Goal: Task Accomplishment & Management: Use online tool/utility

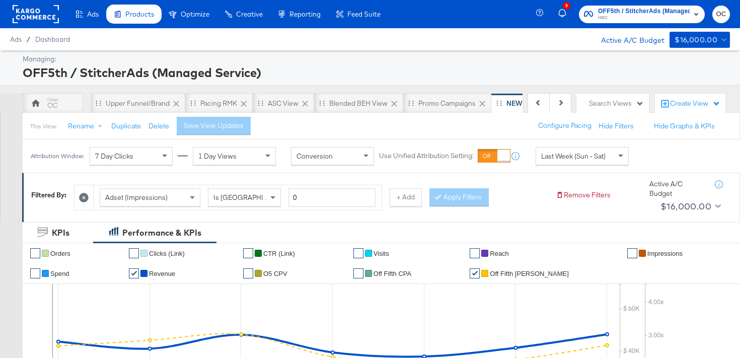
scroll to position [0, 101]
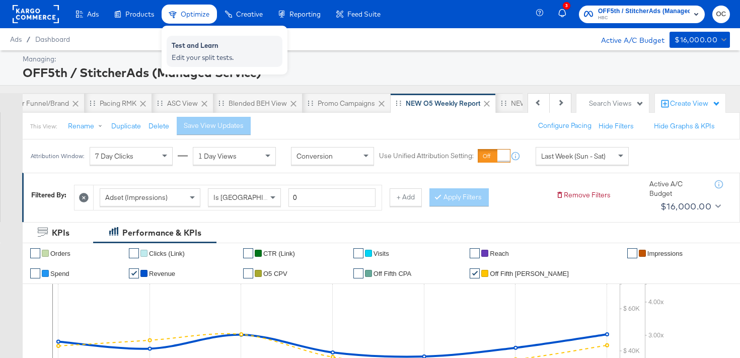
click at [266, 50] on div "Test and Learn" at bounding box center [225, 47] width 106 height 12
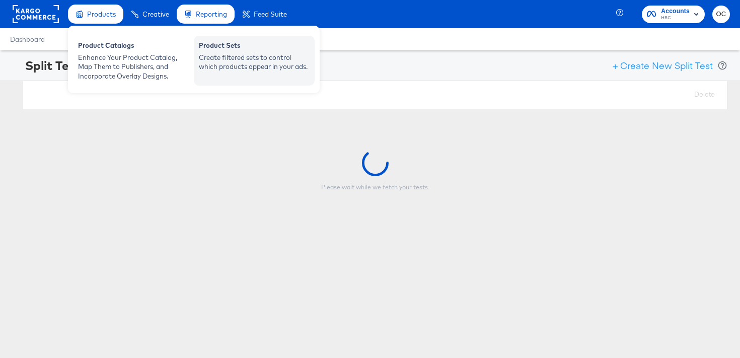
click at [252, 61] on div "Create filtered sets to control which products appear in your ads." at bounding box center [254, 62] width 111 height 19
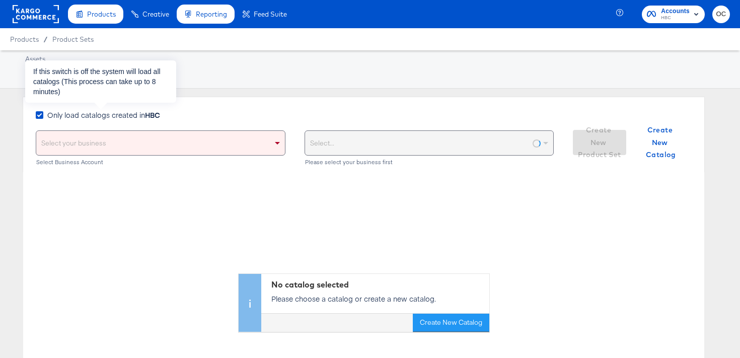
click at [93, 117] on span "Only load catalogs created in HBC" at bounding box center [103, 115] width 113 height 10
click at [0, 0] on input "Only load catalogs created in HBC" at bounding box center [0, 0] width 0 height 0
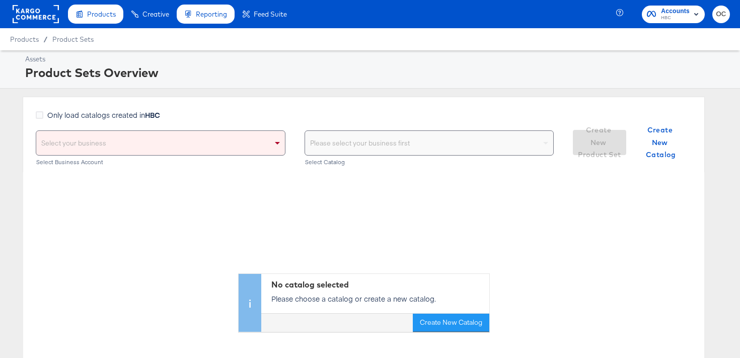
click at [103, 147] on div "Select your business" at bounding box center [160, 143] width 249 height 24
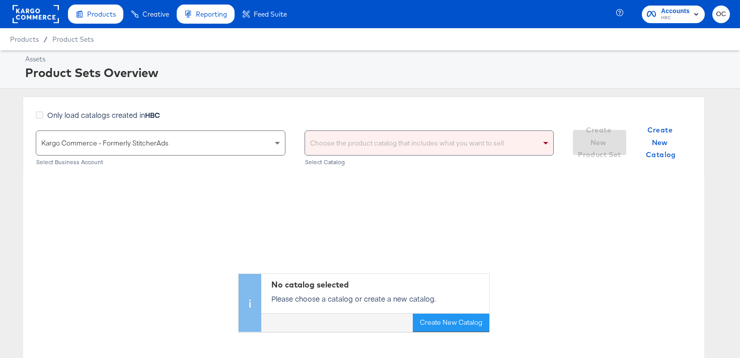
click at [312, 146] on div "Choose the product catalog that includes what you want to sell" at bounding box center [429, 143] width 249 height 24
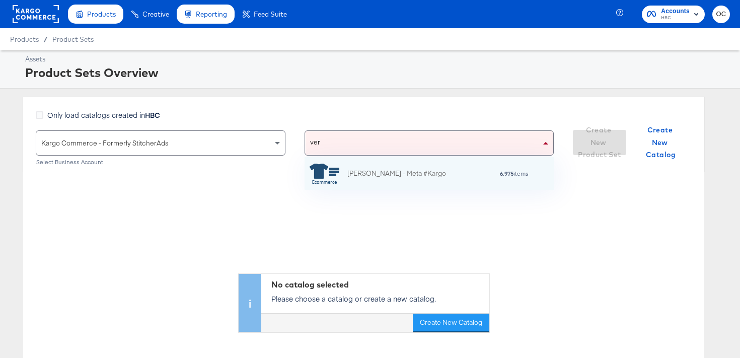
scroll to position [33, 249]
type input "ver"
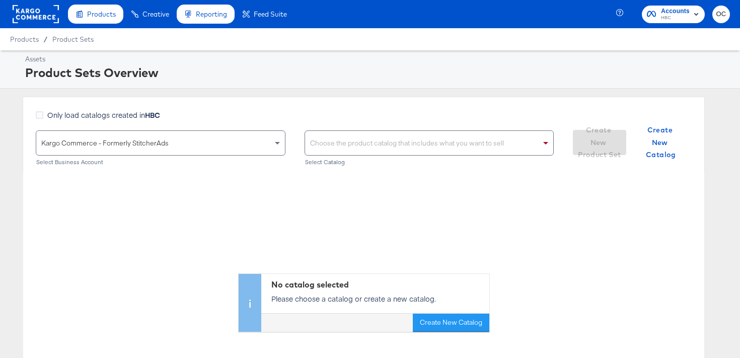
click at [351, 132] on div "Choose the product catalog that includes what you want to sell" at bounding box center [429, 143] width 249 height 24
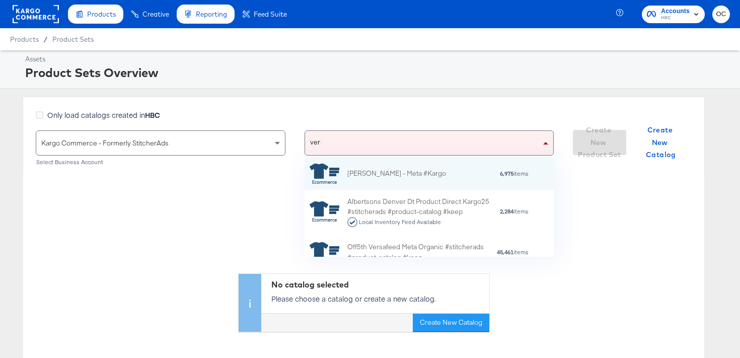
scroll to position [0, 1]
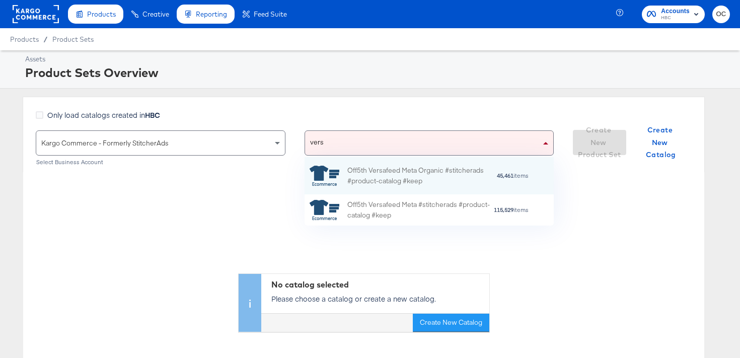
type input "versa"
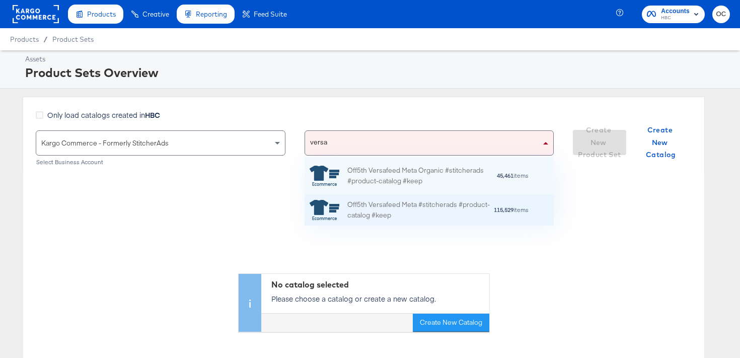
click at [359, 211] on div "Off5th Versafeed Meta #stitcherads #product-catalog #keep" at bounding box center [420, 209] width 146 height 21
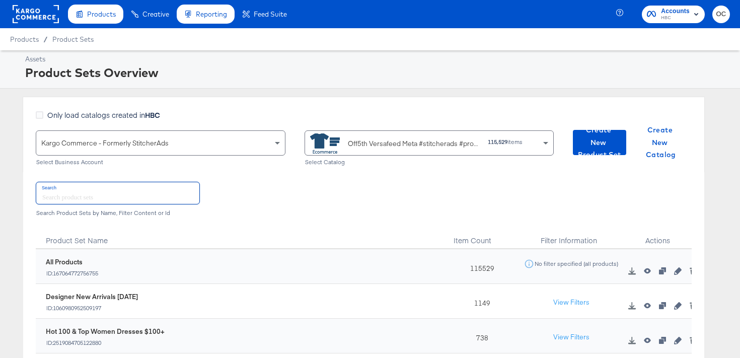
click at [104, 196] on input "text" at bounding box center [117, 193] width 163 height 22
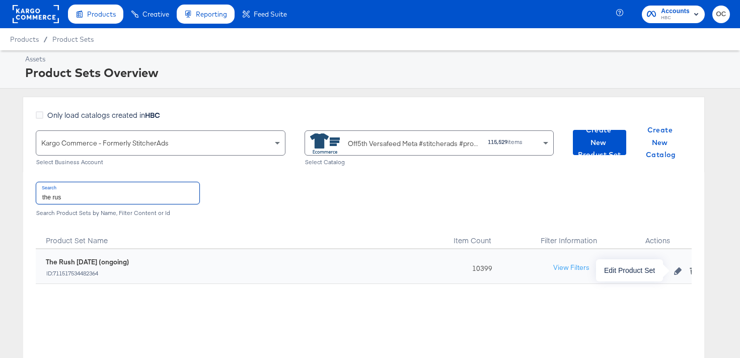
type input "the rus"
click at [680, 273] on icon "button" at bounding box center [677, 270] width 7 height 7
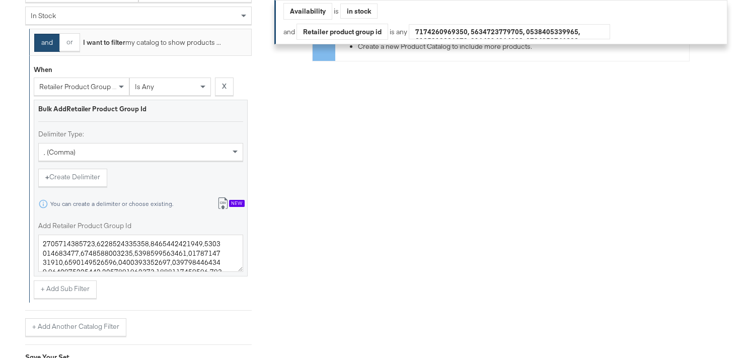
scroll to position [322, 0]
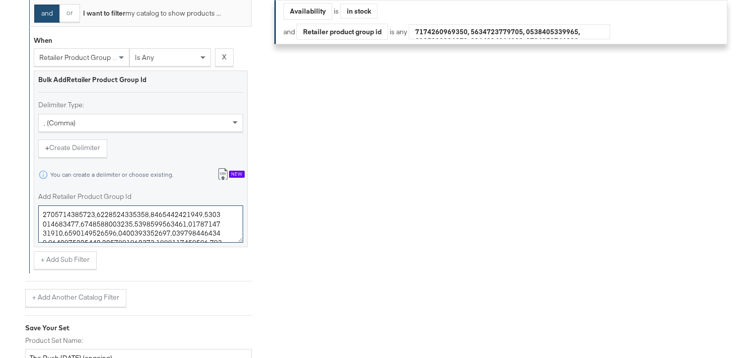
click at [160, 212] on textarea "Add Retailer Product Group Id" at bounding box center [140, 223] width 205 height 37
paste textarea "2977785,0400022960753,0400022732696,0400022962469,0400022986876,0400022698070,0…"
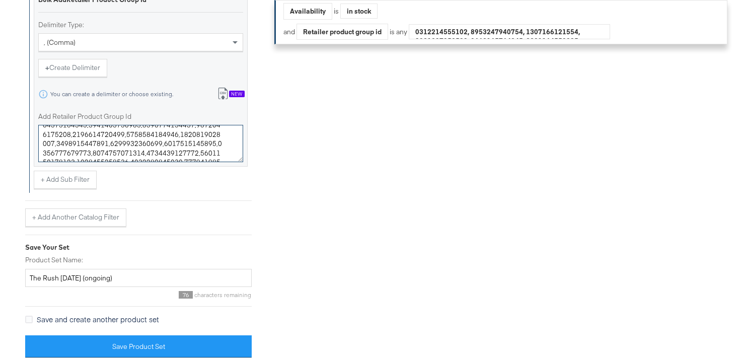
scroll to position [406, 0]
type textarea "0400022977785,0400022960753,0400022732696,0400022962469,0400022986876,040002269…"
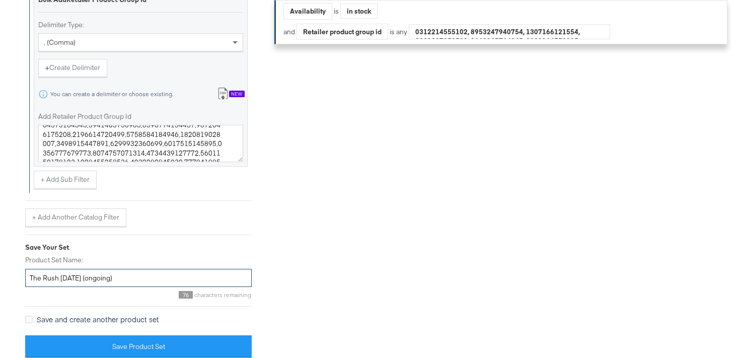
drag, startPoint x: 73, startPoint y: 281, endPoint x: 60, endPoint y: 281, distance: 12.6
click at [60, 281] on input "The Rush [DATE] (ongoing)" at bounding box center [138, 278] width 226 height 19
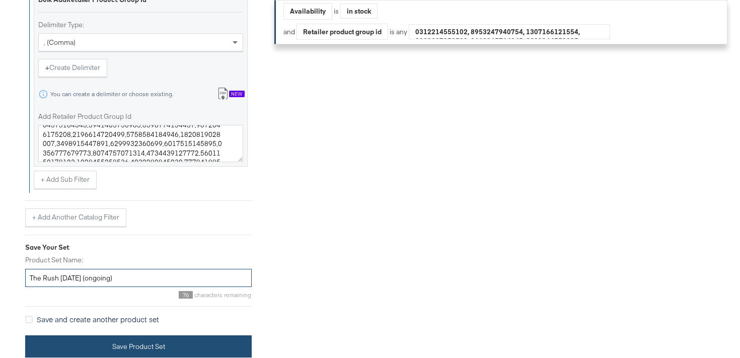
type input "The Rush [DATE] (ongoing)"
click at [109, 345] on button "Save Product Set" at bounding box center [138, 346] width 226 height 23
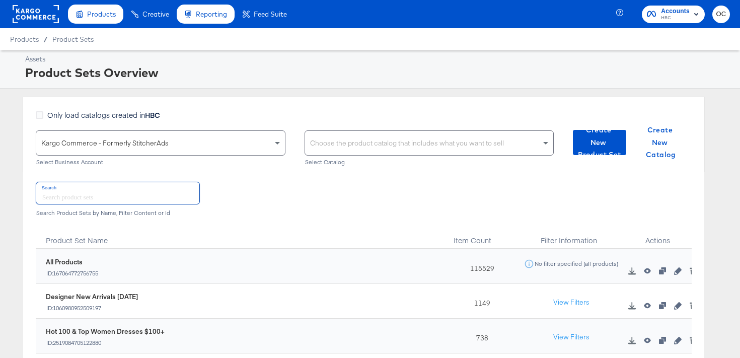
click at [163, 197] on input "text" at bounding box center [117, 193] width 163 height 22
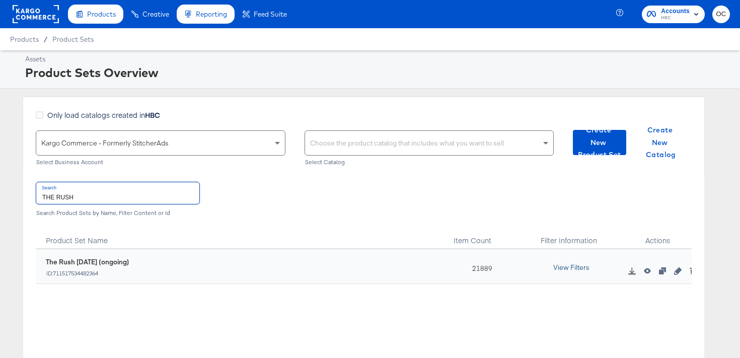
type input "THE RUSH"
click at [582, 262] on button "View Filters" at bounding box center [571, 268] width 50 height 18
